Goal: Transaction & Acquisition: Book appointment/travel/reservation

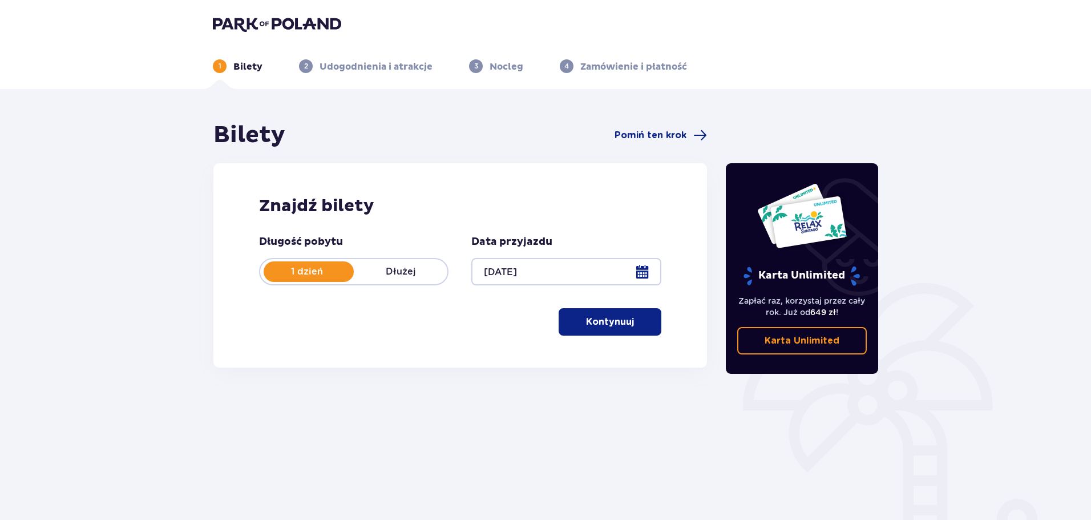
click at [589, 321] on p "Kontynuuj" at bounding box center [610, 322] width 48 height 13
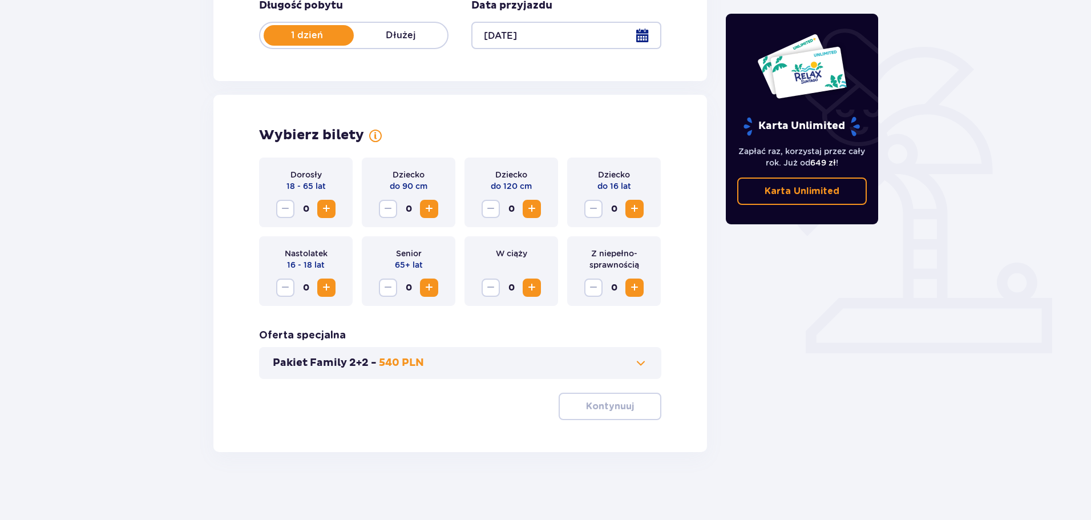
scroll to position [237, 0]
click at [334, 210] on button "Zwiększ" at bounding box center [326, 208] width 18 height 18
click at [619, 411] on p "Kontynuuj" at bounding box center [610, 405] width 48 height 13
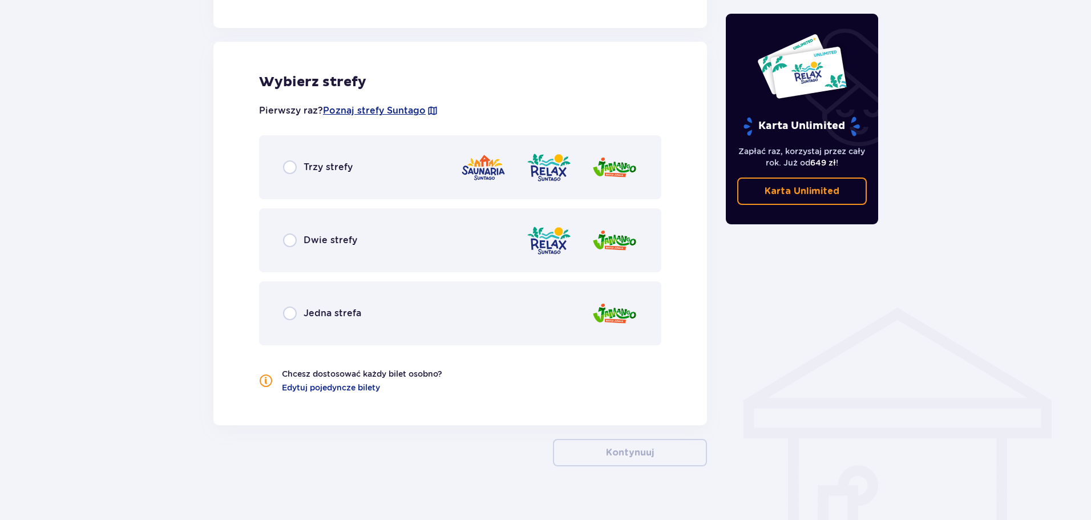
scroll to position [633, 0]
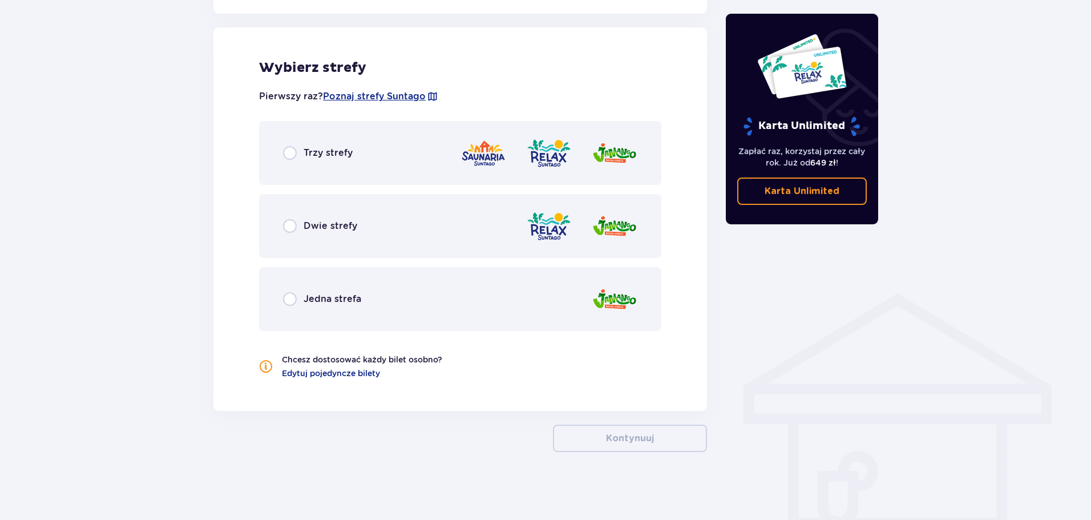
click at [470, 231] on div "Dwie strefy" at bounding box center [460, 226] width 402 height 64
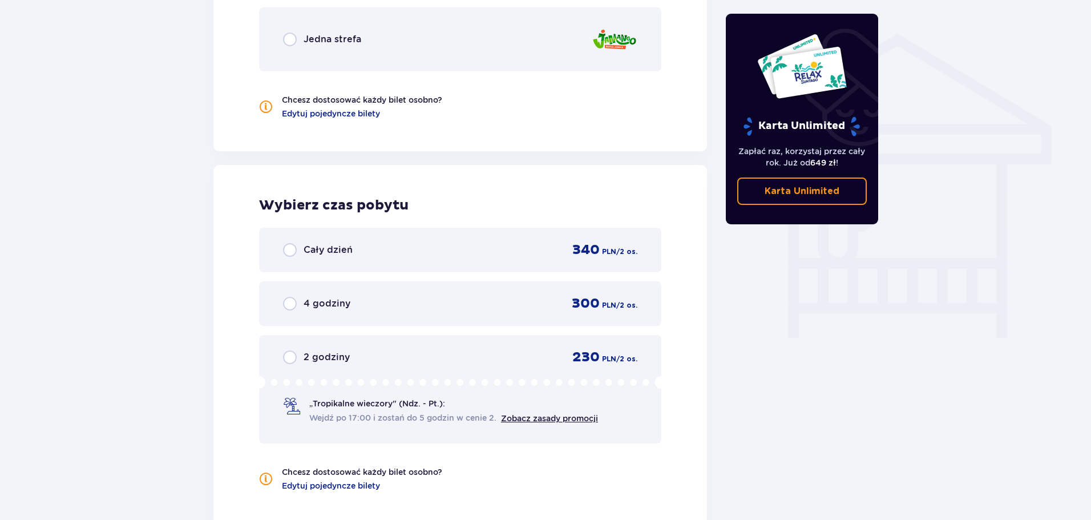
scroll to position [892, 0]
click at [353, 61] on div "Jedna strefa" at bounding box center [460, 41] width 402 height 64
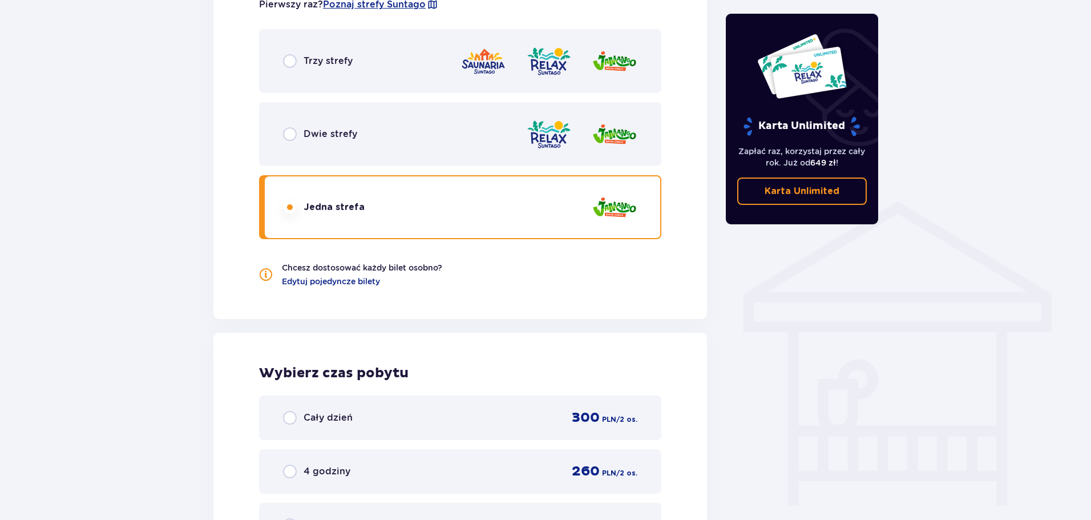
scroll to position [721, 0]
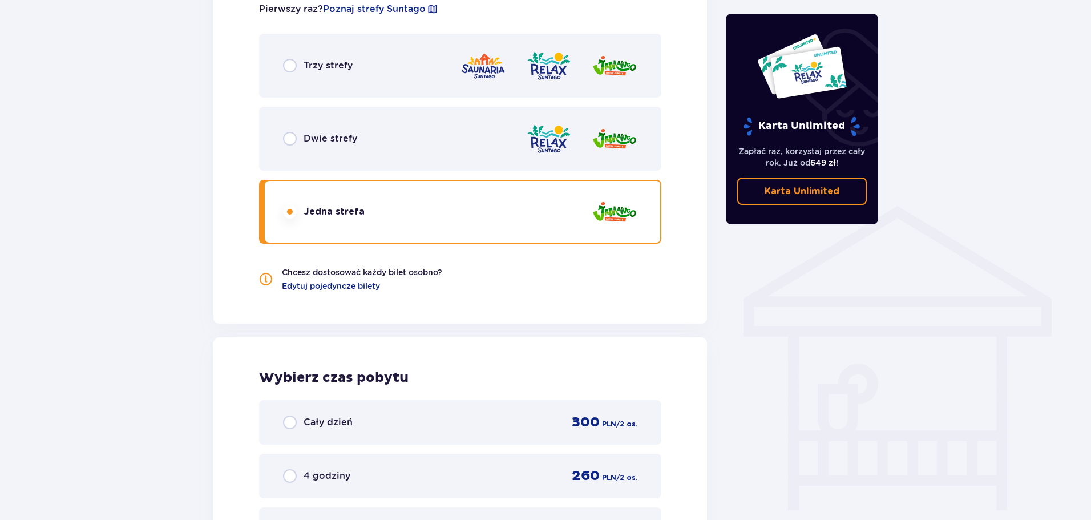
click at [543, 136] on img at bounding box center [549, 139] width 46 height 33
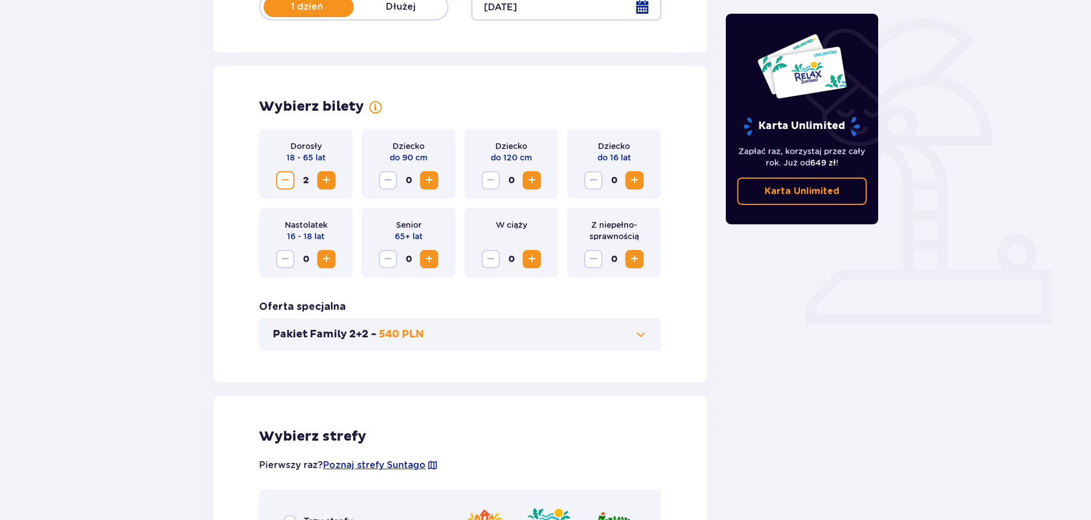
scroll to position [264, 0]
click at [279, 176] on span "Zmniejsz" at bounding box center [285, 181] width 14 height 14
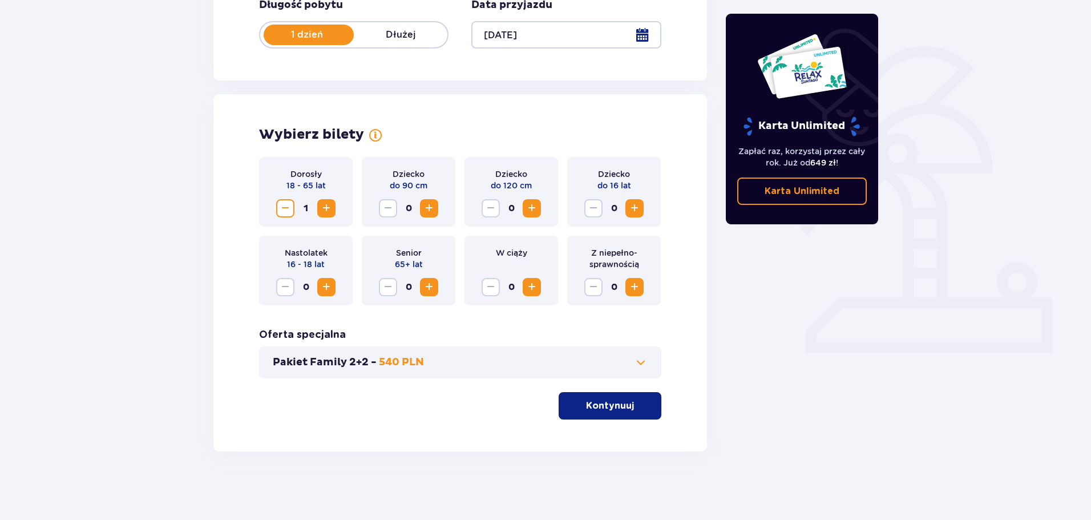
scroll to position [237, 0]
click at [289, 210] on span "Zmniejsz" at bounding box center [285, 208] width 14 height 14
click at [320, 204] on span "Zwiększ" at bounding box center [327, 208] width 14 height 14
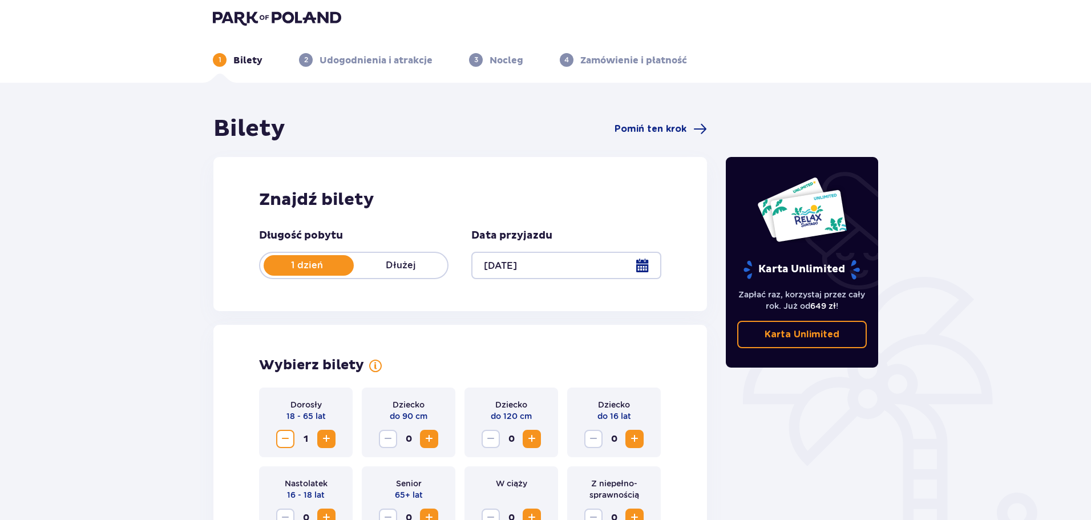
scroll to position [0, 0]
